Goal: Task Accomplishment & Management: Manage account settings

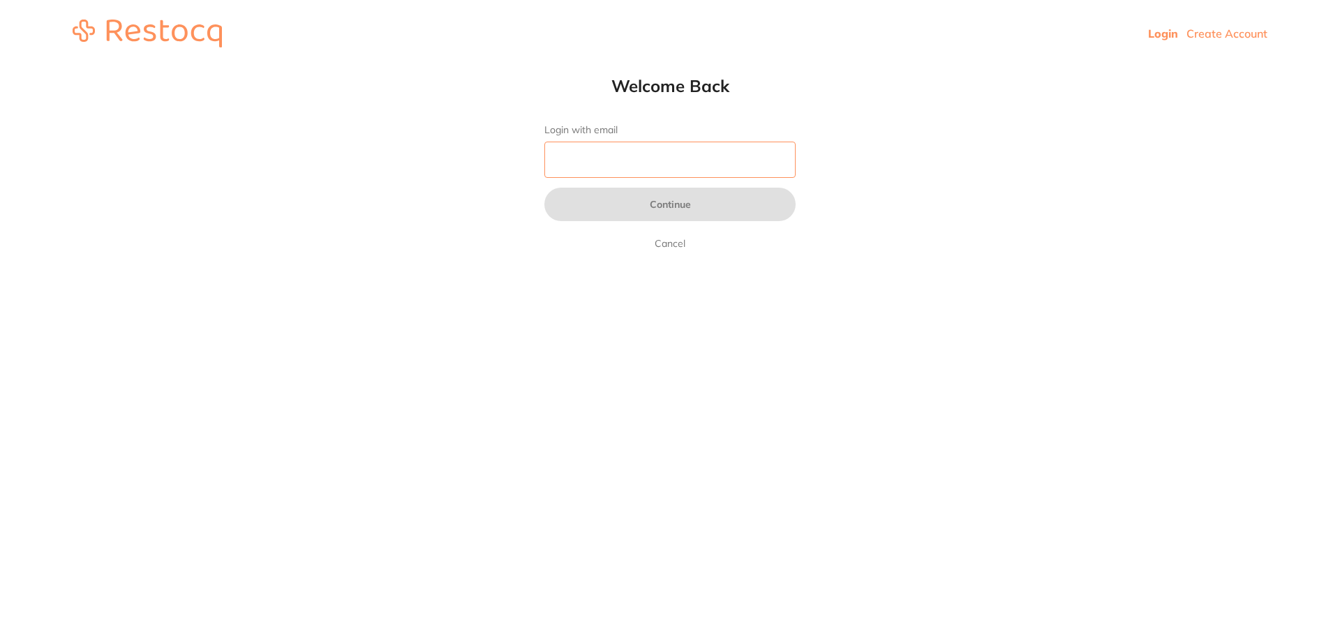
click at [623, 170] on input "Login with email" at bounding box center [669, 160] width 251 height 36
type input "rachel@rapdental.com.au"
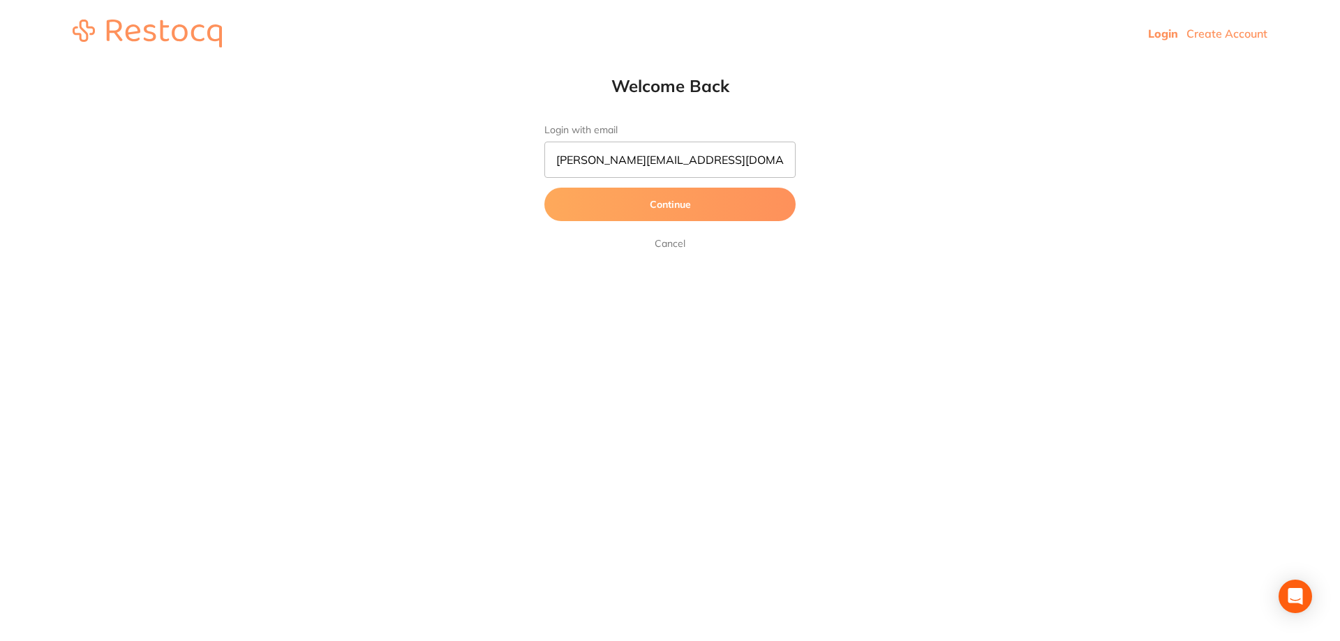
click at [671, 204] on button "Continue" at bounding box center [669, 205] width 251 height 34
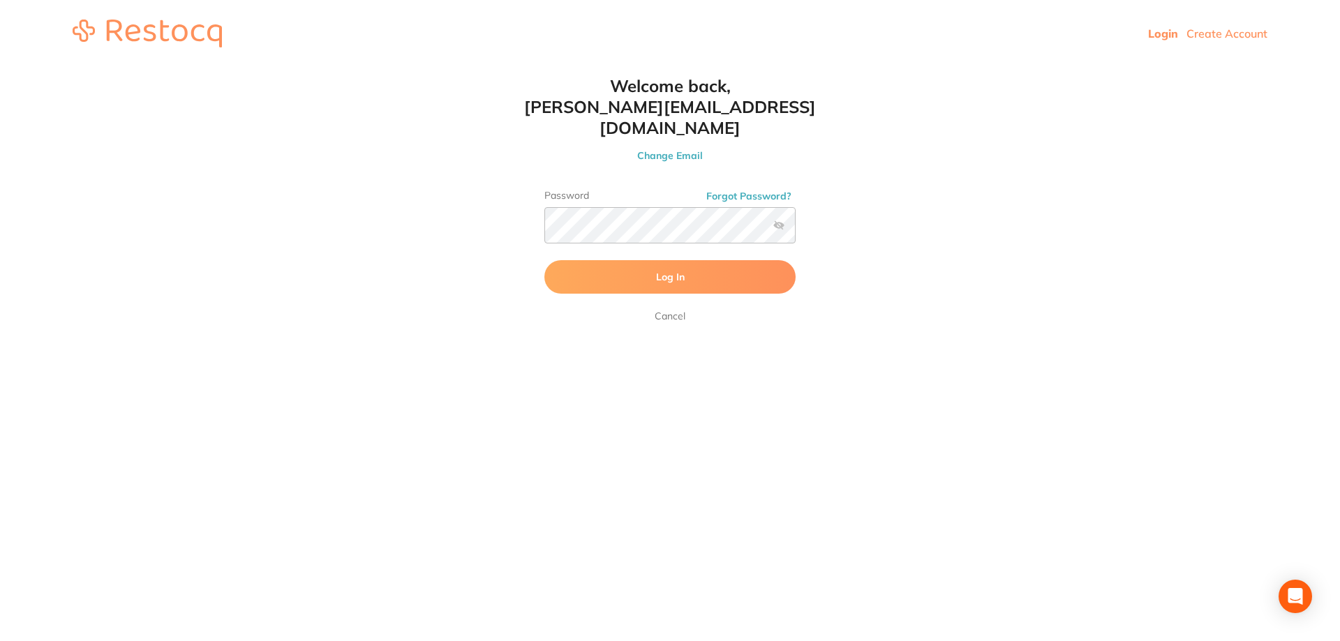
click at [668, 271] on span "Log In" at bounding box center [670, 277] width 29 height 13
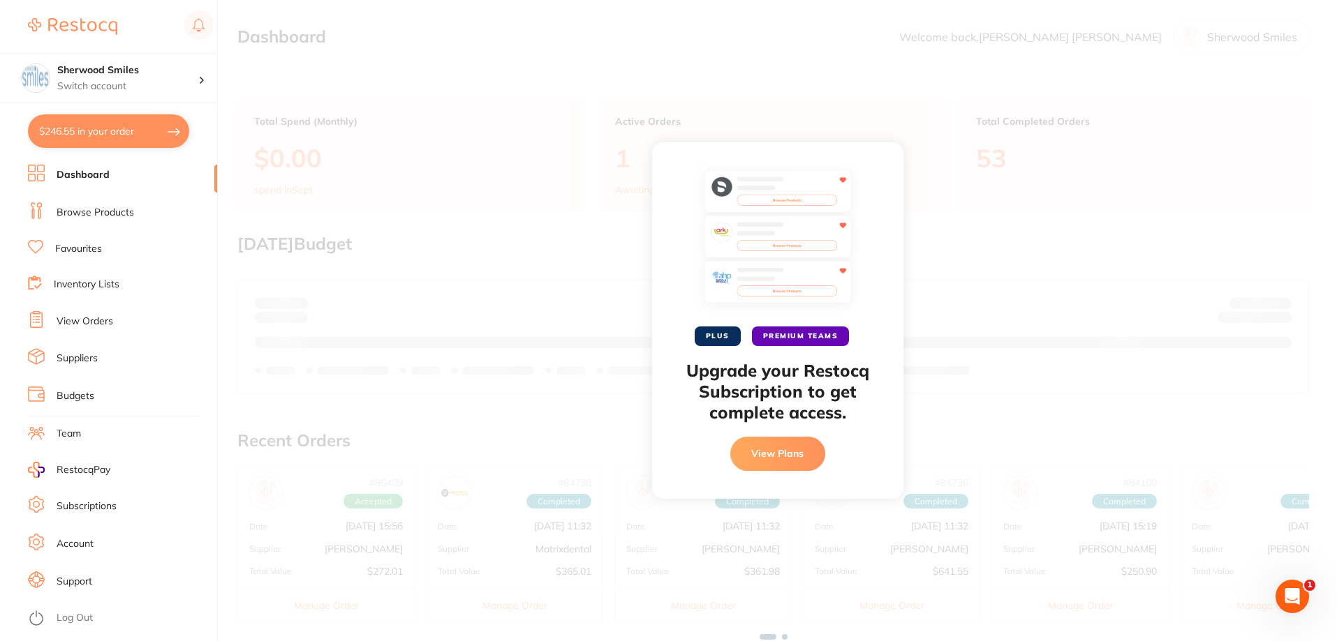
click at [784, 445] on button "View Plans" at bounding box center [777, 454] width 95 height 34
